Goal: Information Seeking & Learning: Learn about a topic

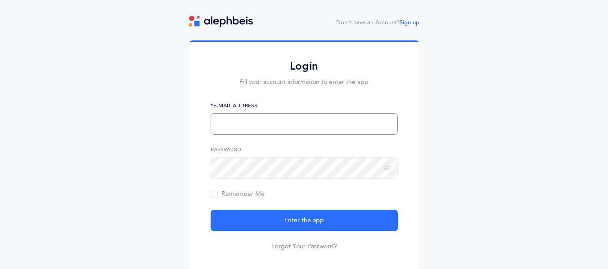
click at [248, 126] on input "text" at bounding box center [304, 124] width 187 height 22
type input "vanhaleme@shagn.org"
click at [211, 210] on button "Enter the app" at bounding box center [304, 221] width 187 height 22
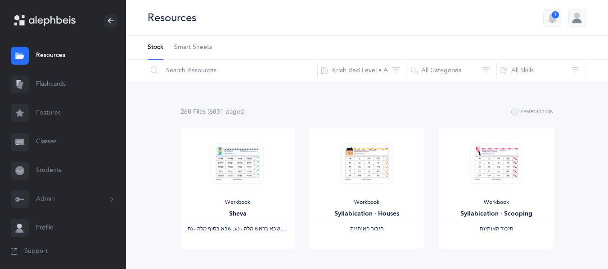
click at [350, 74] on button "Kriah Red Level • A" at bounding box center [362, 71] width 90 height 22
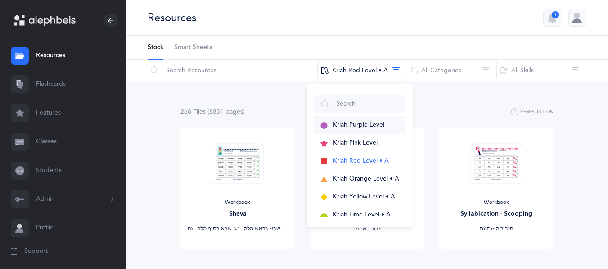
click at [336, 124] on span "Kriah Purple Level" at bounding box center [358, 124] width 51 height 7
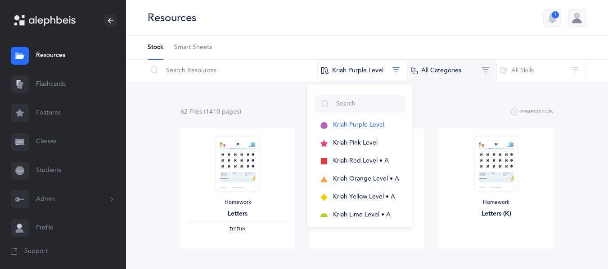
click at [459, 67] on button "All Categories" at bounding box center [452, 71] width 90 height 22
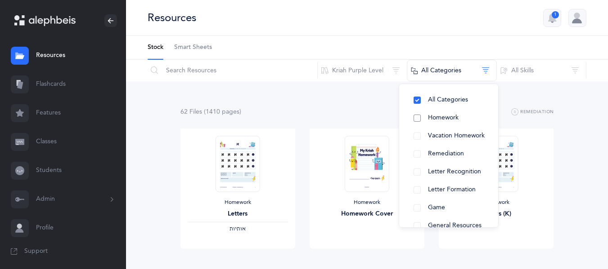
click at [445, 119] on span "Homework" at bounding box center [443, 117] width 31 height 7
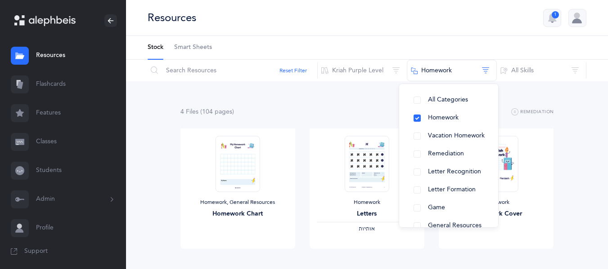
click at [574, 111] on div "4 File s (104 page s ) Remediation Homework, General Resources Homework Chart V…" at bounding box center [367, 268] width 482 height 375
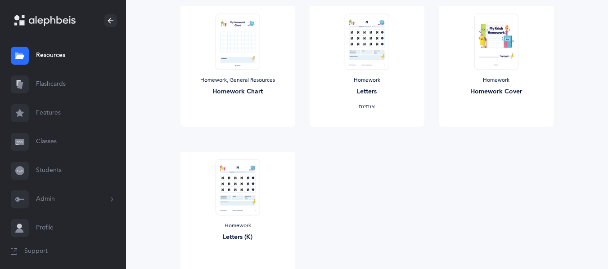
scroll to position [126, 0]
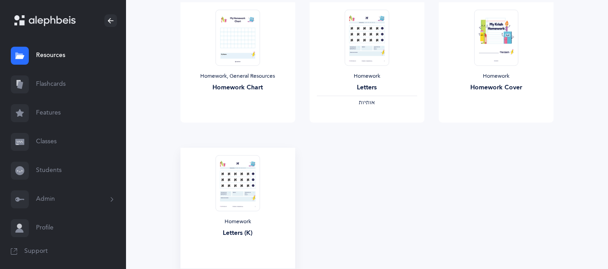
click at [231, 191] on img at bounding box center [237, 183] width 44 height 56
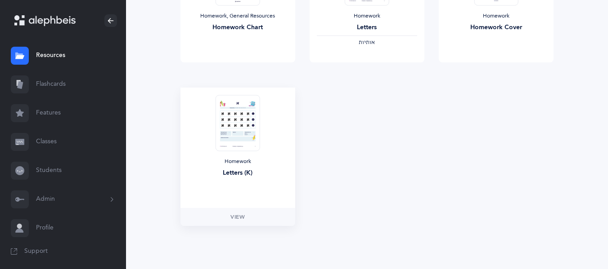
click at [224, 142] on img at bounding box center [237, 123] width 44 height 56
click at [227, 115] on img at bounding box center [237, 123] width 44 height 56
click at [235, 211] on link "View" at bounding box center [237, 217] width 115 height 18
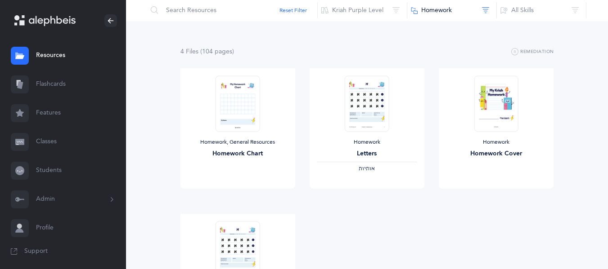
scroll to position [62, 0]
click at [369, 196] on span "View" at bounding box center [366, 197] width 14 height 8
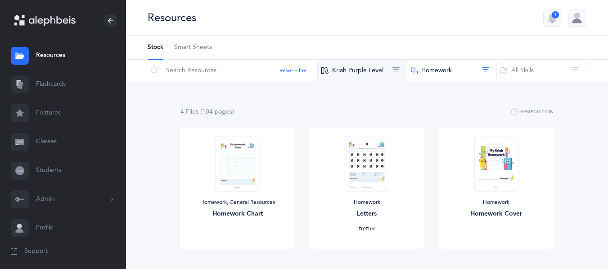
click at [359, 74] on button "Kriah Purple Level" at bounding box center [362, 71] width 90 height 22
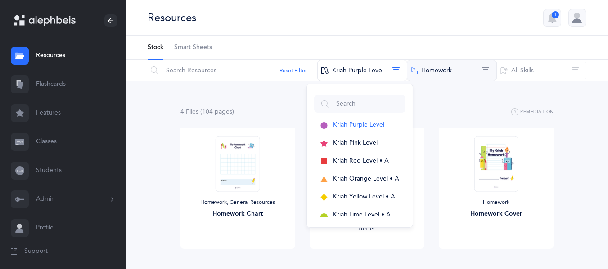
click at [426, 70] on button "Homework" at bounding box center [452, 71] width 90 height 22
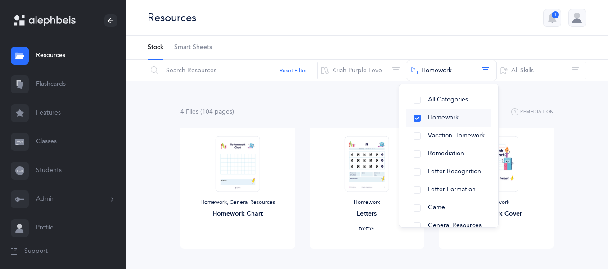
click at [419, 119] on button "Homework" at bounding box center [448, 118] width 85 height 18
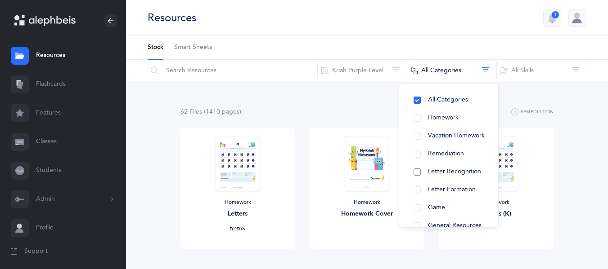
click at [418, 174] on button "Letter Recognition" at bounding box center [448, 172] width 85 height 18
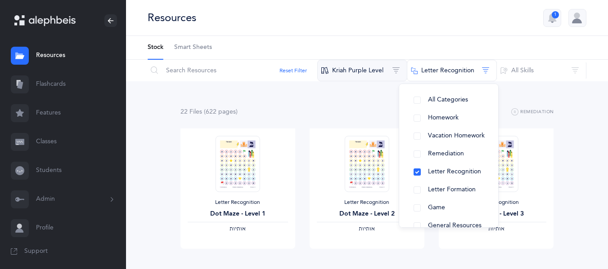
click at [359, 71] on button "Kriah Purple Level" at bounding box center [362, 71] width 90 height 22
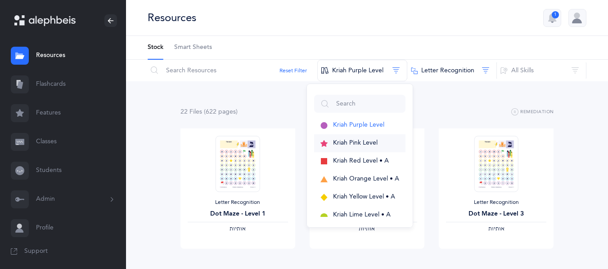
click at [338, 143] on span "Kriah Pink Level" at bounding box center [355, 142] width 45 height 7
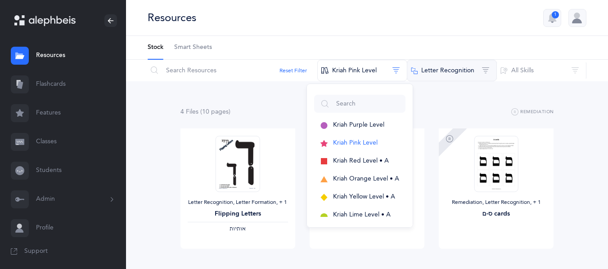
click at [428, 67] on button "Letter Recognition" at bounding box center [452, 71] width 90 height 22
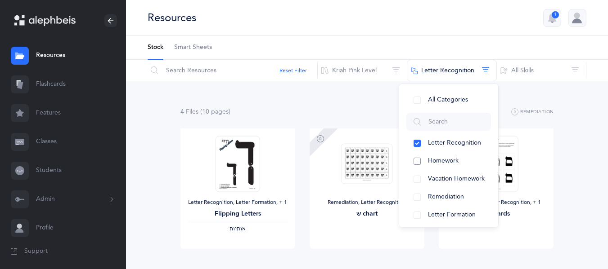
click at [431, 163] on span "Homework" at bounding box center [443, 160] width 31 height 7
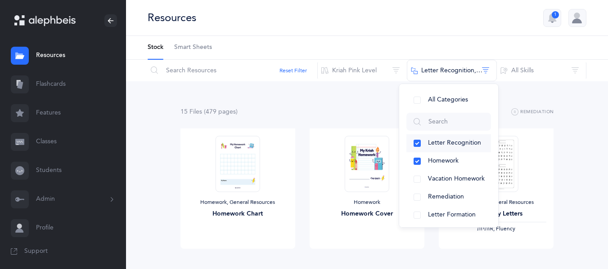
click at [418, 143] on button "Letter Recognition" at bounding box center [448, 144] width 85 height 18
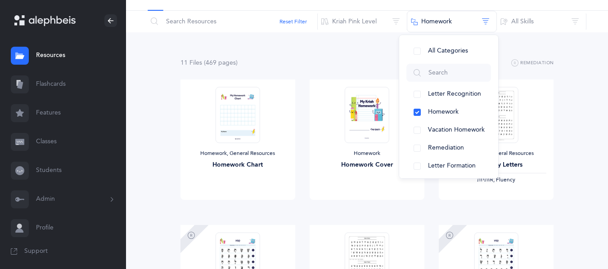
scroll to position [54, 0]
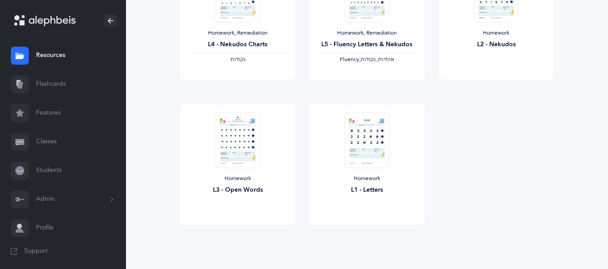
scroll to position [462, 0]
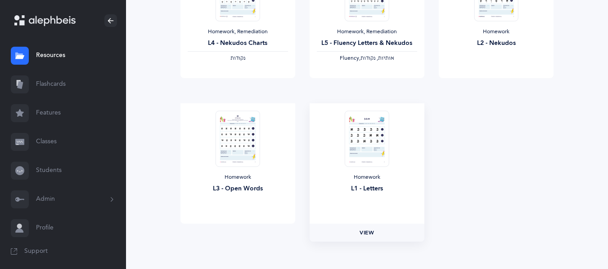
click at [371, 233] on span "View" at bounding box center [366, 233] width 14 height 8
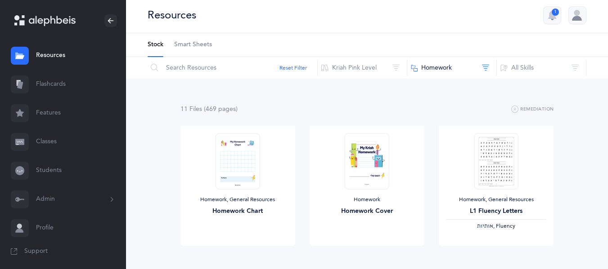
scroll to position [0, 0]
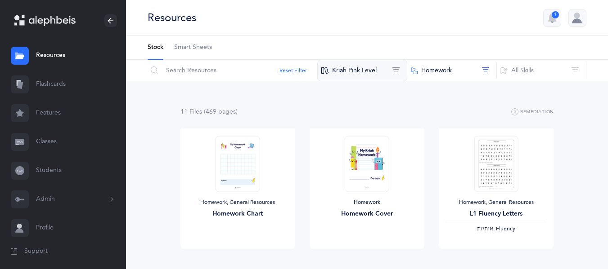
click at [352, 73] on button "Kriah Pink Level" at bounding box center [362, 71] width 90 height 22
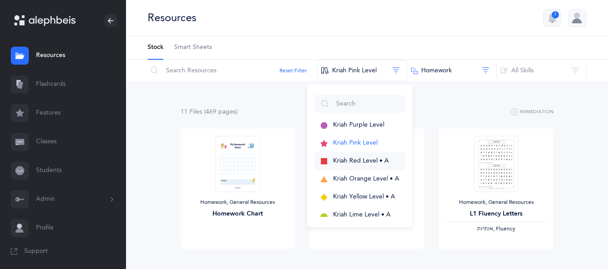
click at [351, 159] on span "Kriah Red Level • A" at bounding box center [361, 160] width 56 height 7
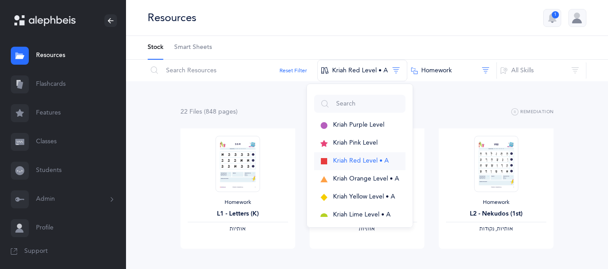
click at [357, 160] on span "Kriah Red Level • A" at bounding box center [361, 160] width 56 height 7
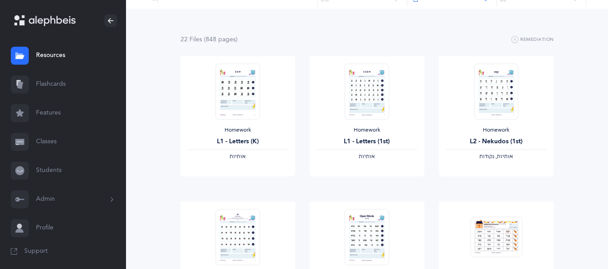
scroll to position [95, 0]
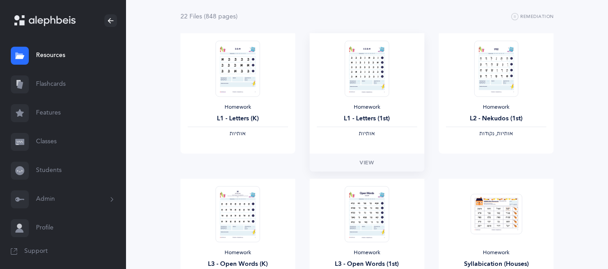
click at [375, 143] on div "Homework L1 - Letters (1st) ‫אותיות‬" at bounding box center [366, 93] width 115 height 121
click at [374, 161] on span "View" at bounding box center [366, 163] width 14 height 8
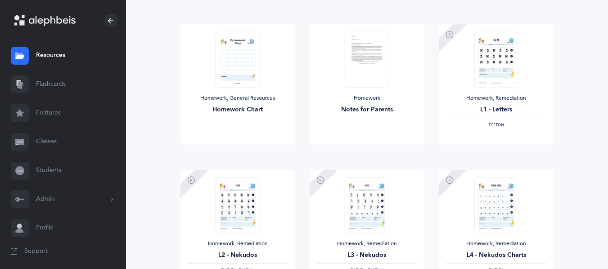
scroll to position [689, 0]
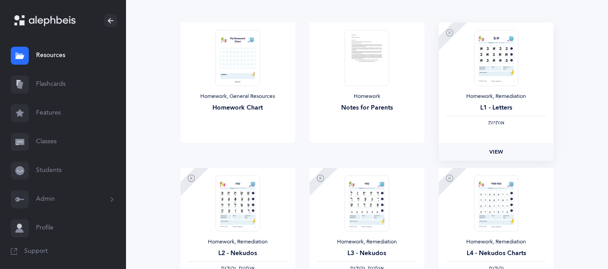
click at [493, 150] on span "View" at bounding box center [496, 152] width 14 height 8
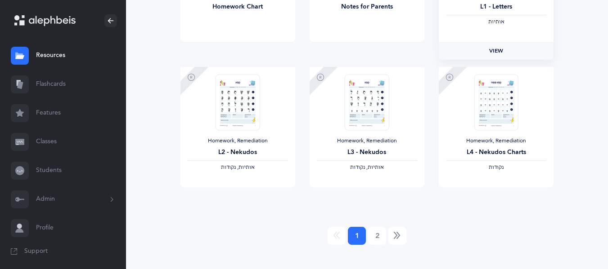
scroll to position [802, 0]
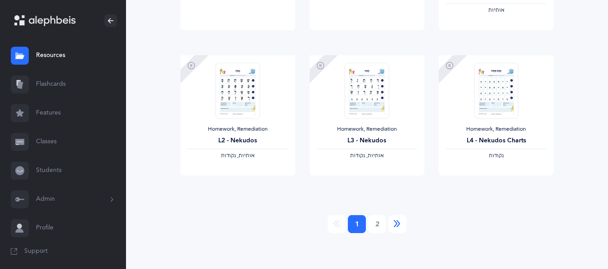
click at [399, 225] on icon "Next" at bounding box center [397, 224] width 7 height 9
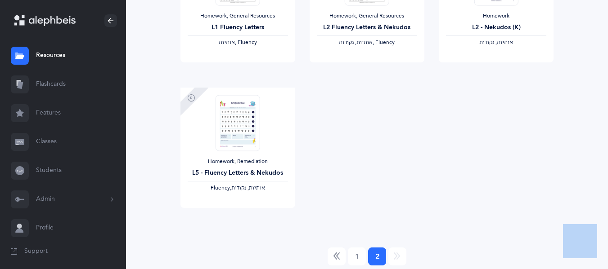
click at [399, 225] on div "22 File s (848 page s ) Remediation Homework, General Resources L1 Fluency Lett…" at bounding box center [366, 93] width 373 height 346
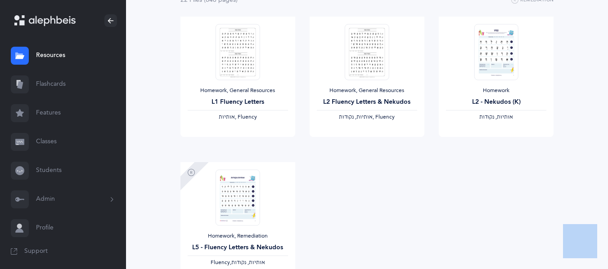
scroll to position [111, 0]
click at [496, 150] on span "View" at bounding box center [496, 147] width 14 height 8
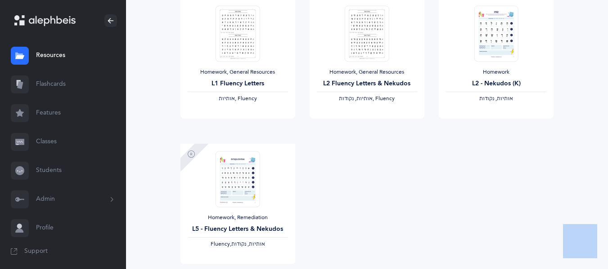
scroll to position [0, 0]
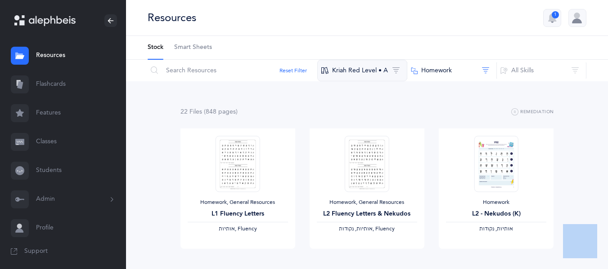
click at [363, 65] on button "Kriah Red Level • A" at bounding box center [362, 71] width 90 height 22
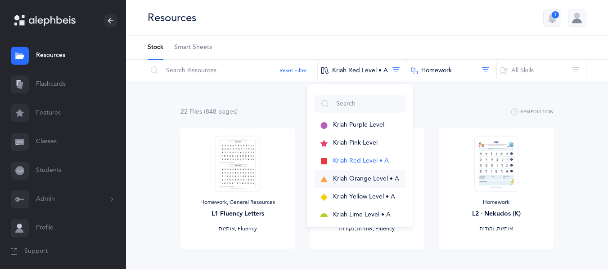
click at [363, 175] on span "Kriah Orange Level • A" at bounding box center [366, 178] width 66 height 7
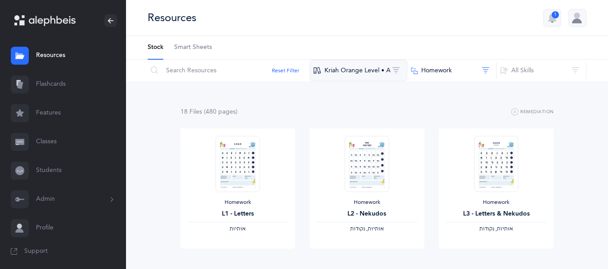
click at [344, 71] on button "Kriah Orange Level • A" at bounding box center [358, 71] width 98 height 22
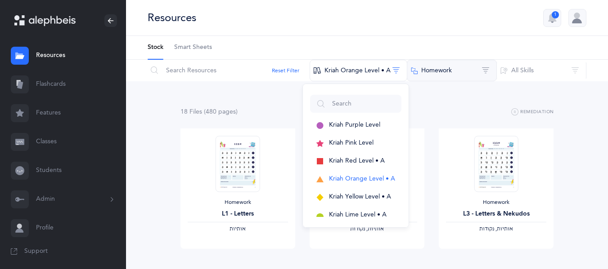
click at [434, 67] on button "Homework" at bounding box center [452, 71] width 90 height 22
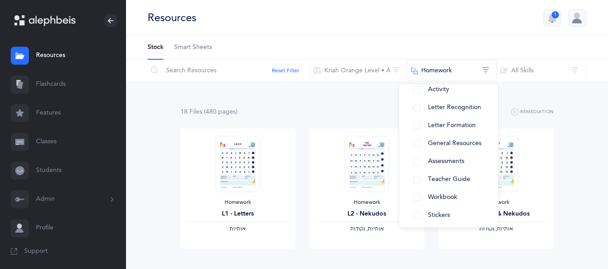
scroll to position [112, 0]
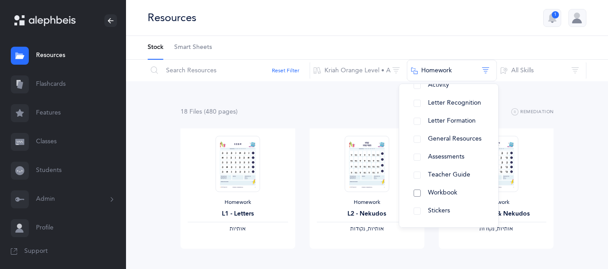
click at [426, 195] on button "Workbook" at bounding box center [448, 193] width 85 height 18
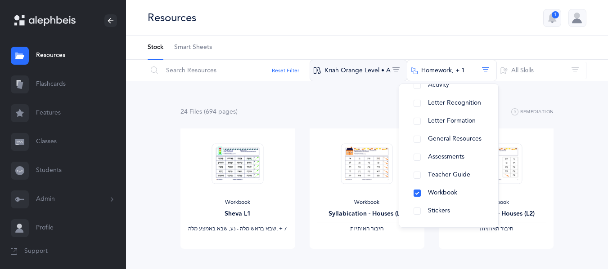
click at [359, 71] on button "Kriah Orange Level • A" at bounding box center [358, 71] width 98 height 22
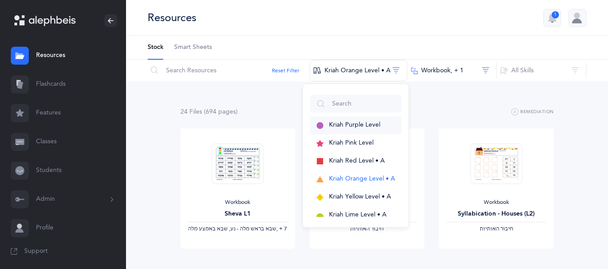
click at [357, 123] on span "Kriah Purple Level" at bounding box center [354, 124] width 51 height 7
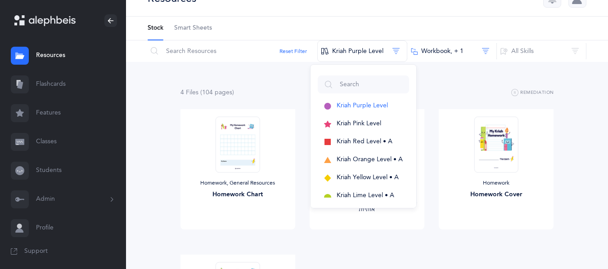
scroll to position [0, 0]
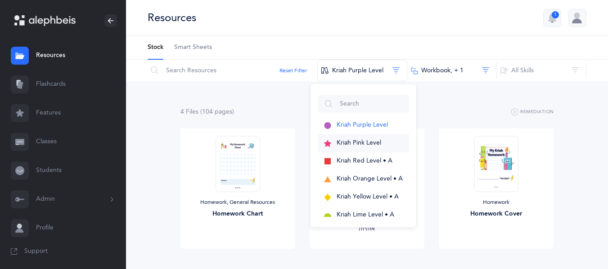
click at [342, 137] on button "Kriah Pink Level" at bounding box center [363, 144] width 91 height 18
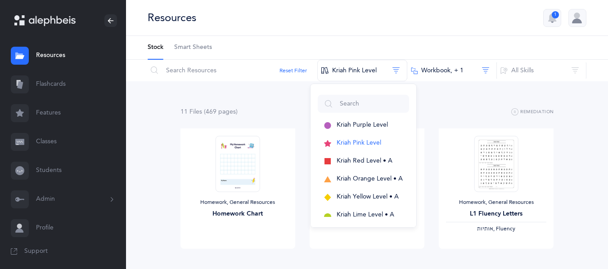
scroll to position [7, 0]
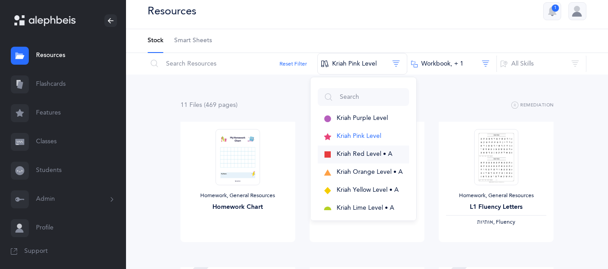
click at [359, 153] on span "Kriah Red Level • A" at bounding box center [364, 154] width 56 height 7
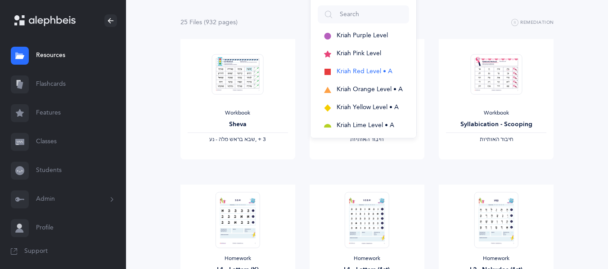
scroll to position [0, 0]
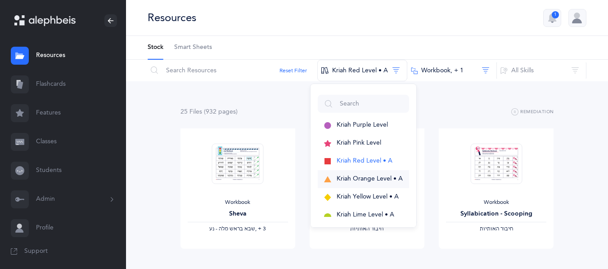
click at [368, 175] on button "Kriah Orange Level • A" at bounding box center [363, 179] width 91 height 18
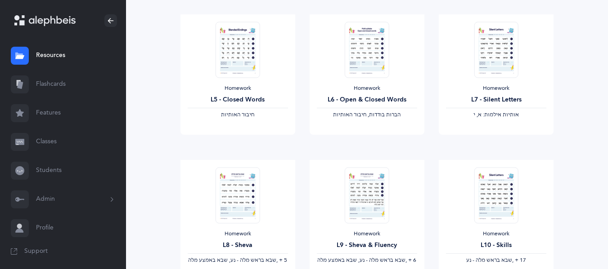
scroll to position [714, 0]
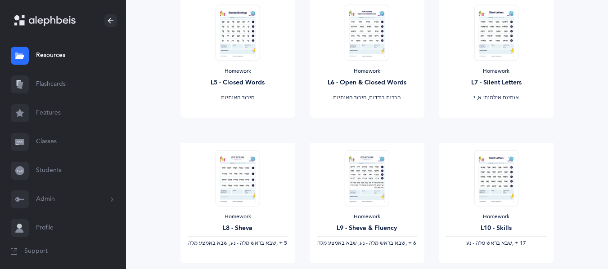
click at [53, 110] on link "Features" at bounding box center [63, 113] width 126 height 29
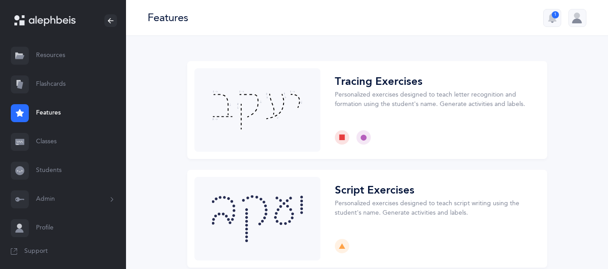
scroll to position [45, 0]
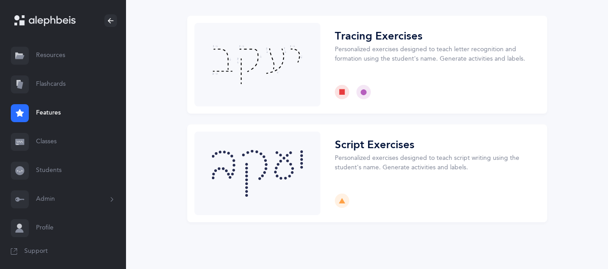
click at [78, 139] on link "Classes" at bounding box center [63, 142] width 126 height 29
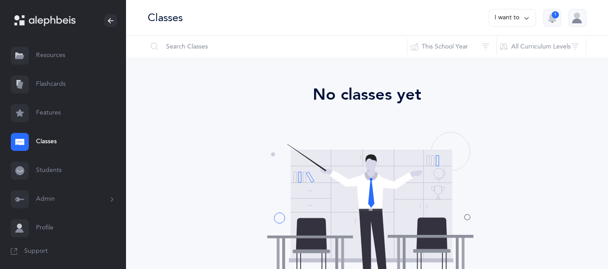
click at [45, 173] on link "Students" at bounding box center [63, 171] width 126 height 29
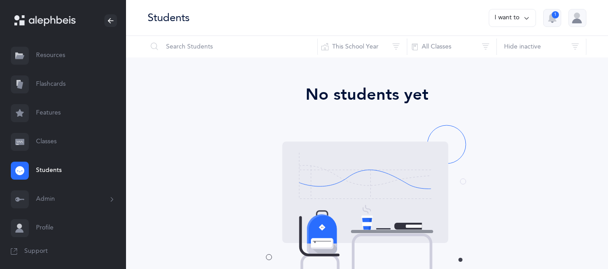
click at [44, 83] on link "Flashcards" at bounding box center [63, 84] width 126 height 29
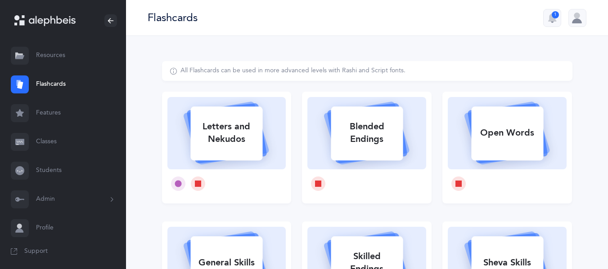
click at [185, 182] on div at bounding box center [178, 184] width 14 height 14
select select
select select "single"
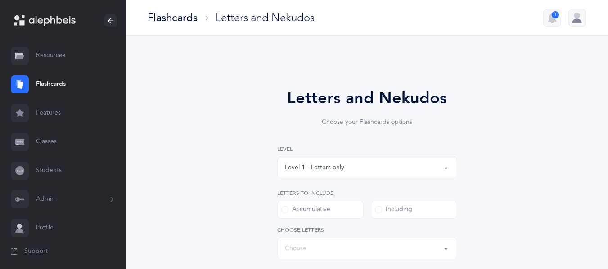
select select "27"
click at [61, 51] on link "Resources" at bounding box center [63, 55] width 126 height 29
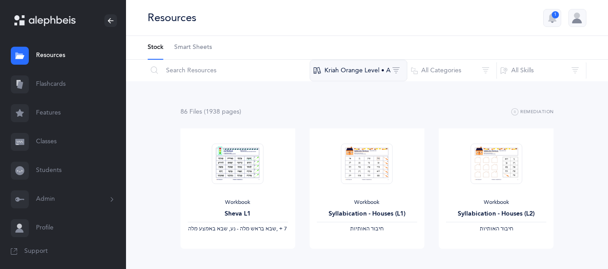
click at [376, 72] on button "Kriah Orange Level • A" at bounding box center [358, 71] width 98 height 22
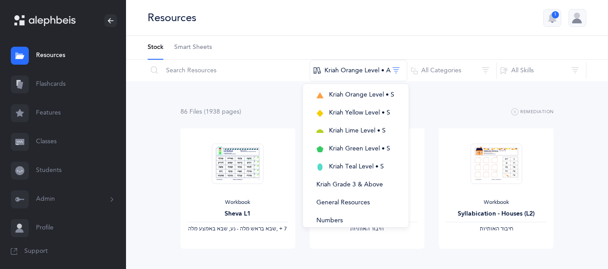
scroll to position [202, 0]
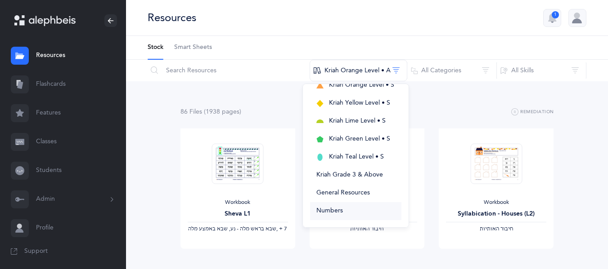
click at [337, 211] on span "Numbers" at bounding box center [329, 210] width 27 height 7
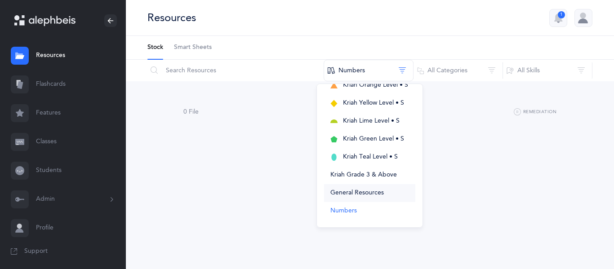
click at [355, 191] on span "General Resources" at bounding box center [358, 192] width 54 height 7
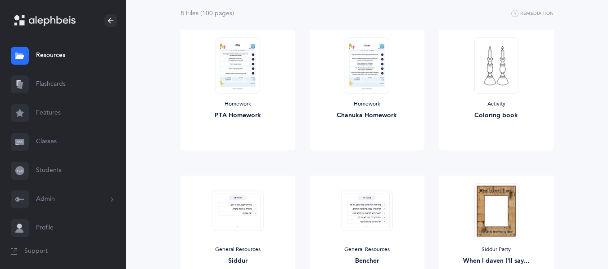
scroll to position [86, 0]
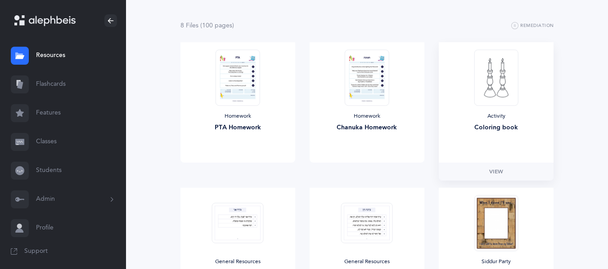
click at [496, 162] on div "Activity Coloring book" at bounding box center [496, 102] width 115 height 121
click at [495, 169] on span "View" at bounding box center [496, 172] width 14 height 8
click at [226, 178] on link "View" at bounding box center [237, 172] width 115 height 18
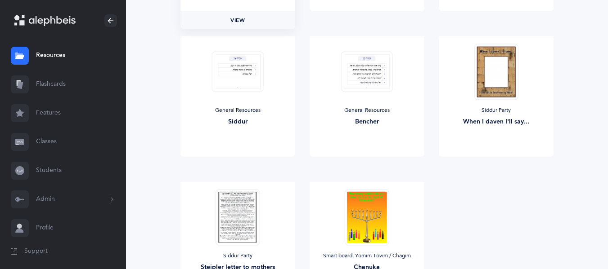
scroll to position [242, 0]
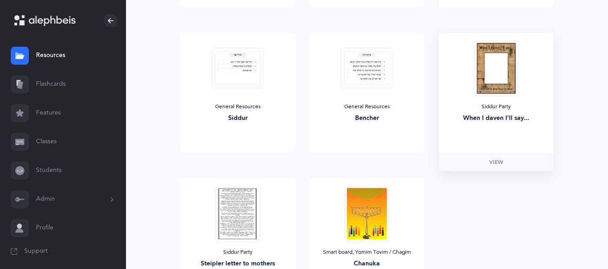
click at [511, 121] on div "When I daven I'll say..." at bounding box center [496, 118] width 100 height 9
click at [499, 161] on span "View" at bounding box center [496, 162] width 14 height 8
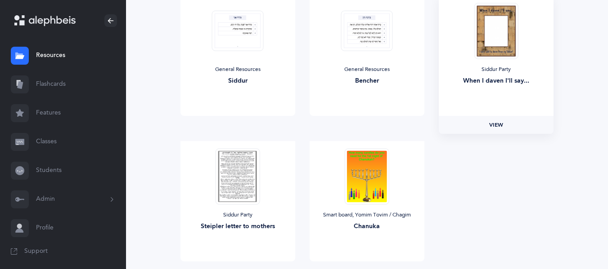
scroll to position [332, 0]
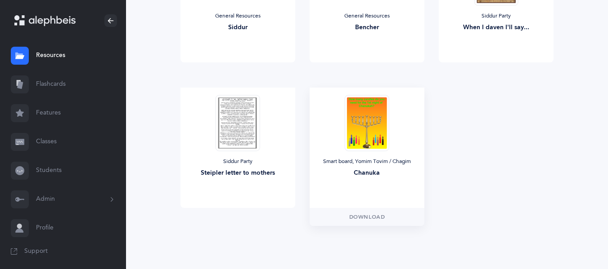
click at [377, 176] on div "Chanuka" at bounding box center [367, 173] width 100 height 9
click at [377, 161] on div "Smart board, Yomim Tovim / Chagim" at bounding box center [367, 161] width 100 height 7
click at [368, 220] on span "Download" at bounding box center [367, 217] width 36 height 8
click at [364, 215] on span "Download" at bounding box center [367, 217] width 36 height 8
click at [372, 213] on span "Download" at bounding box center [367, 217] width 36 height 8
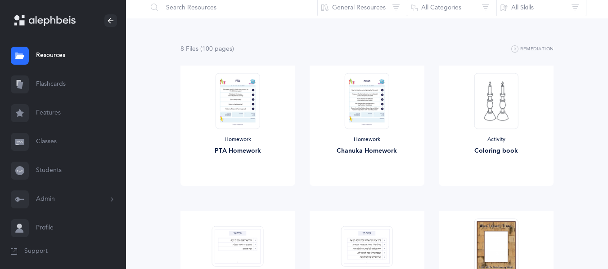
scroll to position [0, 0]
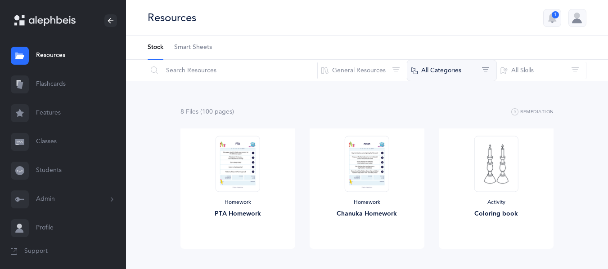
click at [416, 79] on button "All Categories" at bounding box center [452, 71] width 90 height 22
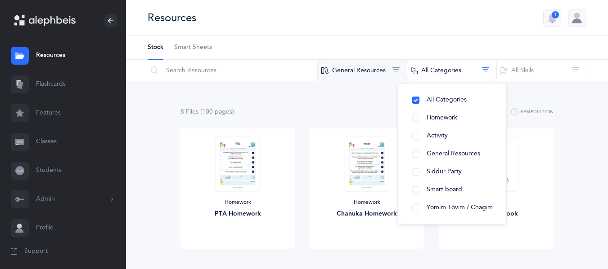
click at [343, 68] on button "General Resources" at bounding box center [362, 71] width 90 height 22
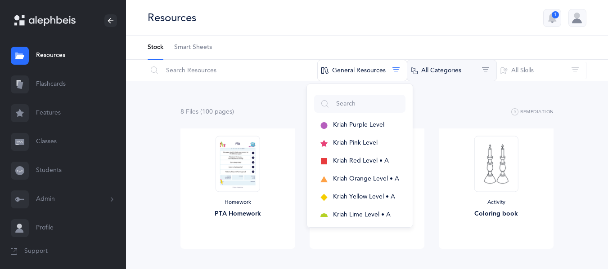
click at [425, 73] on button "All Categories" at bounding box center [452, 71] width 90 height 22
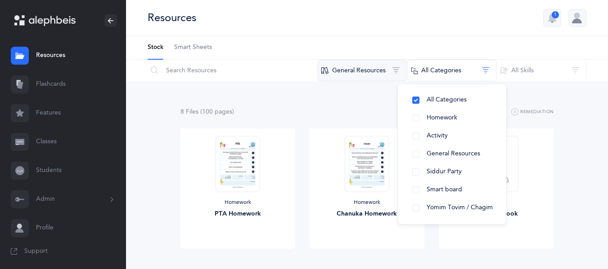
click at [360, 65] on button "General Resources" at bounding box center [362, 71] width 90 height 22
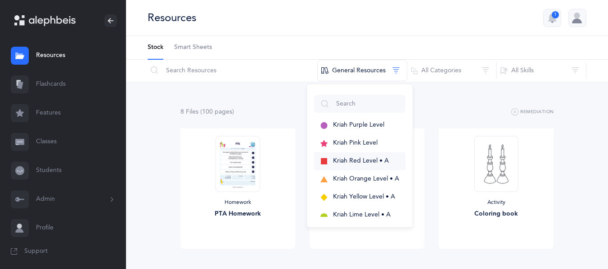
click at [355, 154] on button "Kriah Red Level • A" at bounding box center [359, 161] width 91 height 18
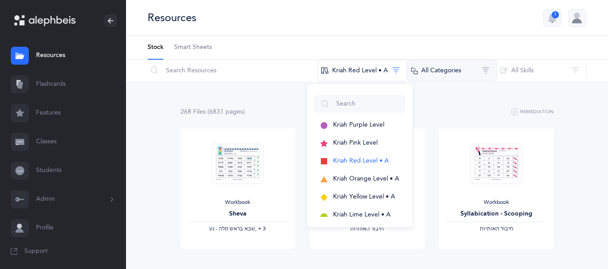
click at [437, 70] on button "All Categories" at bounding box center [452, 71] width 90 height 22
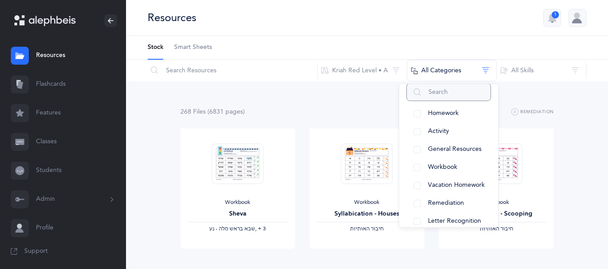
scroll to position [35, 0]
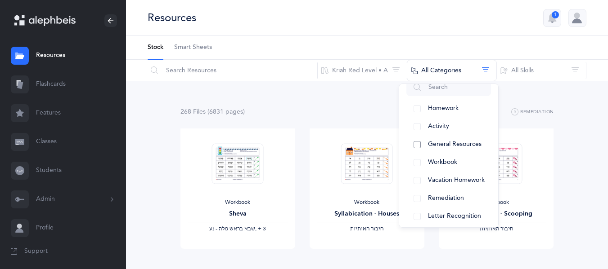
click at [425, 139] on button "General Resources" at bounding box center [448, 145] width 85 height 18
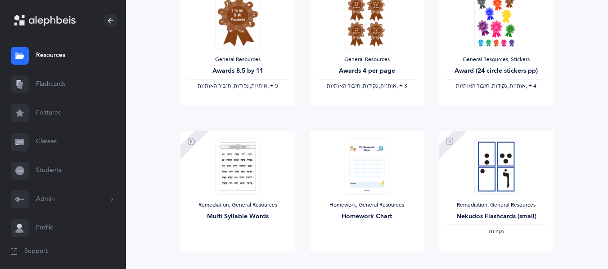
scroll to position [802, 0]
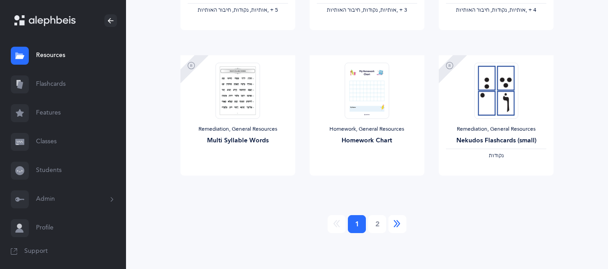
click at [395, 224] on icon "Next" at bounding box center [397, 224] width 7 height 9
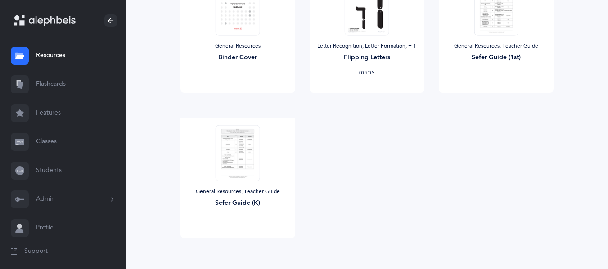
scroll to position [159, 0]
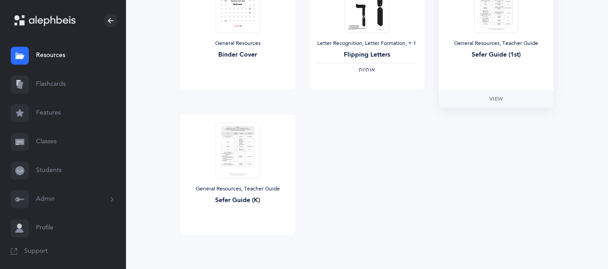
click at [494, 47] on div "General Resources, Teacher Guide" at bounding box center [496, 43] width 100 height 7
click at [232, 247] on span "View" at bounding box center [237, 245] width 14 height 8
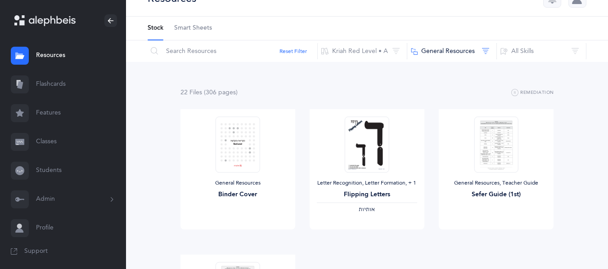
scroll to position [0, 0]
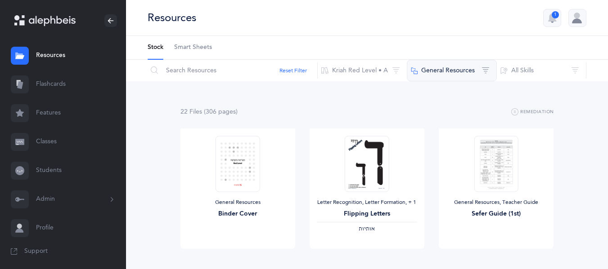
click at [450, 78] on button "General Resources" at bounding box center [452, 71] width 90 height 22
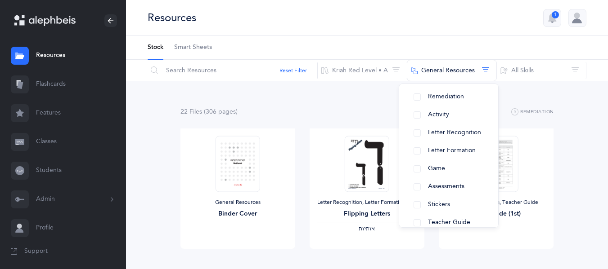
scroll to position [130, 0]
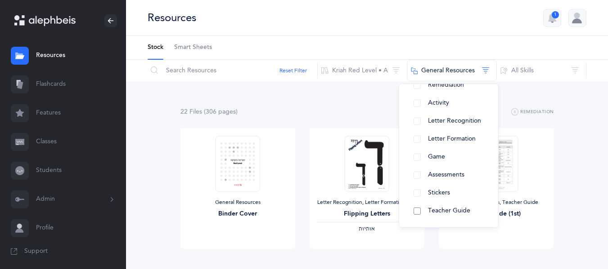
click at [414, 212] on button "Teacher Guide" at bounding box center [448, 211] width 85 height 18
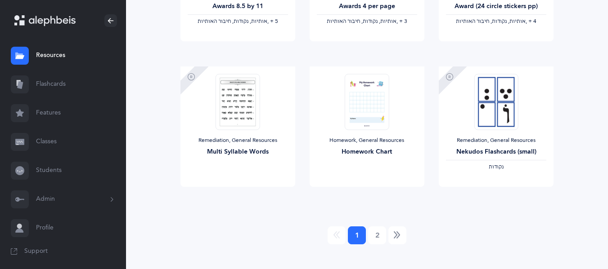
scroll to position [802, 0]
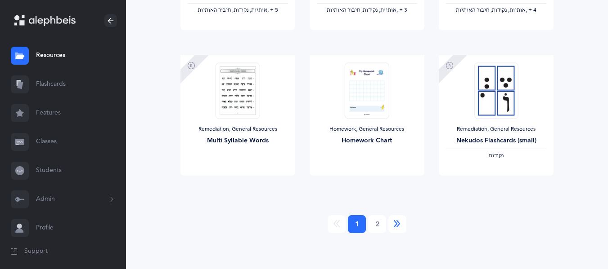
click at [390, 231] on link "Next" at bounding box center [397, 224] width 18 height 18
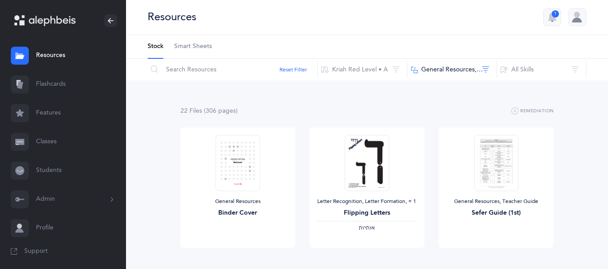
scroll to position [0, 0]
click at [208, 73] on input "text" at bounding box center [232, 71] width 170 height 22
type input "Sefer"
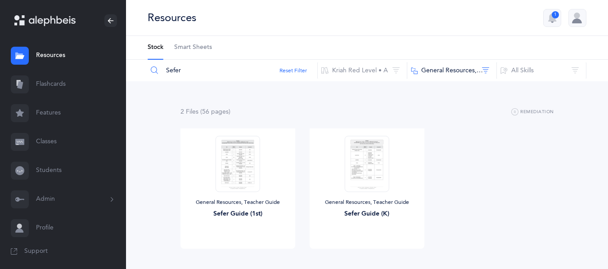
click at [58, 120] on link "Features" at bounding box center [63, 113] width 126 height 29
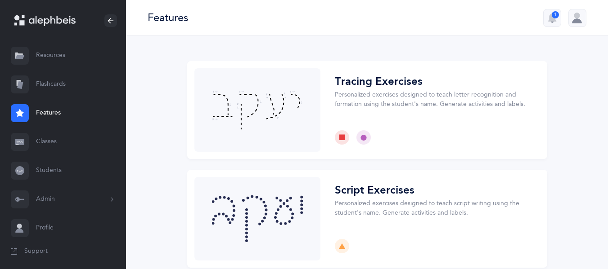
click at [64, 85] on link "Flashcards" at bounding box center [63, 84] width 126 height 29
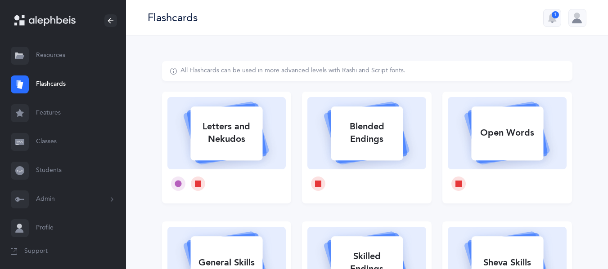
click at [49, 111] on link "Features" at bounding box center [63, 113] width 126 height 29
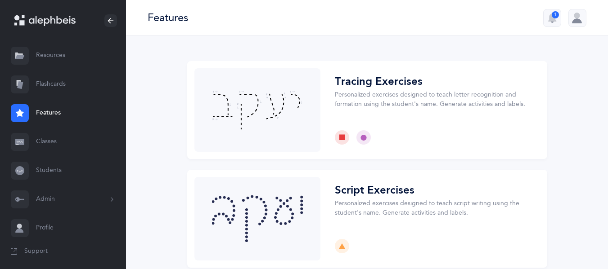
click at [58, 57] on link "Resources" at bounding box center [63, 55] width 126 height 29
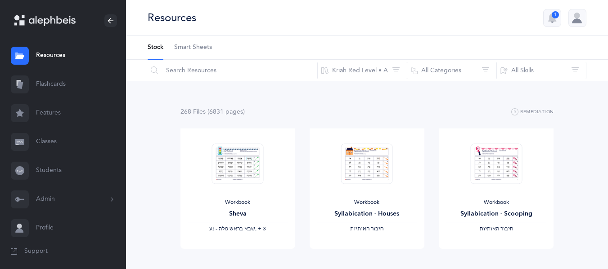
click at [64, 82] on link "Flashcards" at bounding box center [63, 84] width 126 height 29
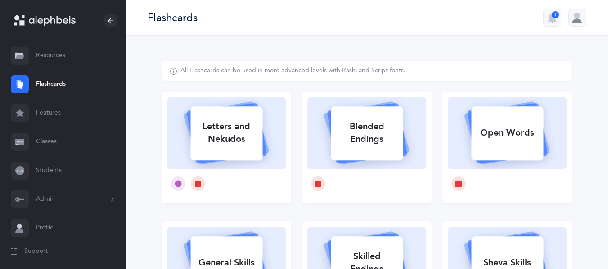
click at [36, 60] on link "Resources" at bounding box center [63, 55] width 126 height 29
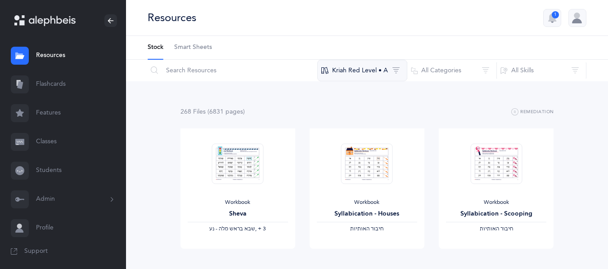
click at [347, 69] on button "Kriah Red Level • A" at bounding box center [362, 71] width 90 height 22
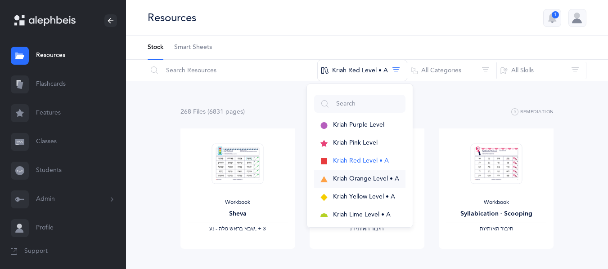
click at [343, 176] on span "Kriah Orange Level • A" at bounding box center [366, 178] width 66 height 7
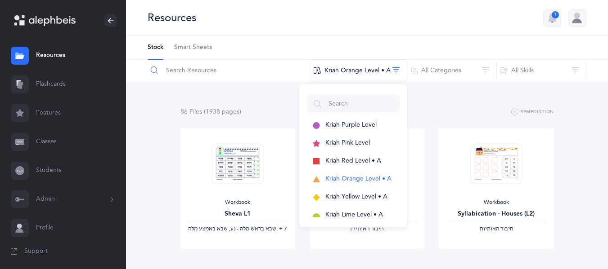
click at [210, 73] on input "text" at bounding box center [228, 71] width 163 height 22
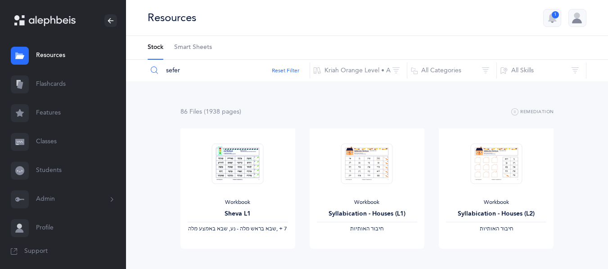
type input "sefer"
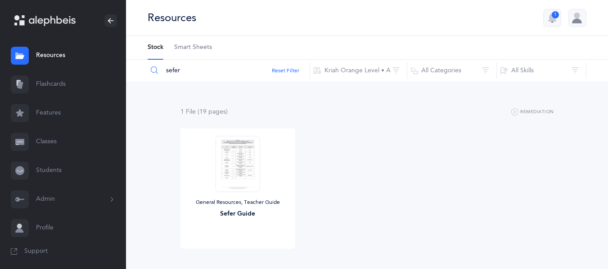
click at [189, 53] on link "Smart Sheets" at bounding box center [193, 47] width 38 height 23
